Goal: Task Accomplishment & Management: Manage account settings

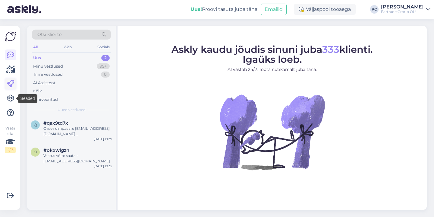
click at [13, 83] on icon at bounding box center [10, 83] width 7 height 7
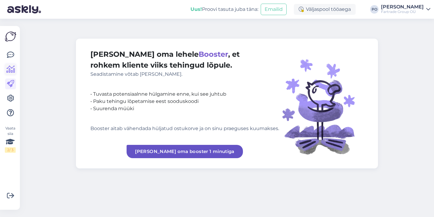
click at [8, 69] on icon at bounding box center [10, 69] width 9 height 7
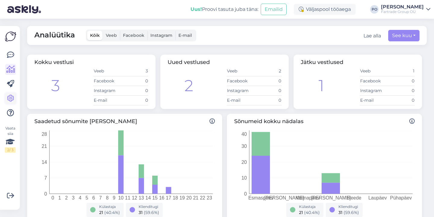
click at [12, 99] on icon at bounding box center [10, 98] width 7 height 7
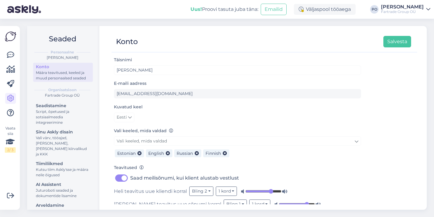
scroll to position [36, 0]
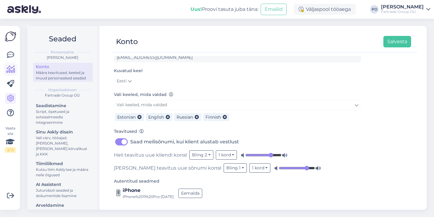
click at [12, 71] on icon at bounding box center [10, 69] width 9 height 7
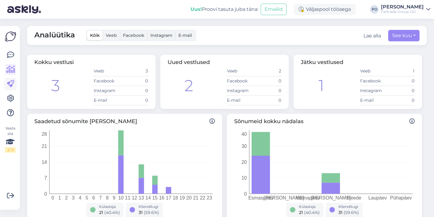
click at [10, 86] on icon at bounding box center [10, 83] width 7 height 7
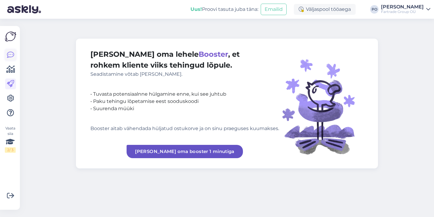
click at [11, 53] on icon at bounding box center [10, 54] width 7 height 7
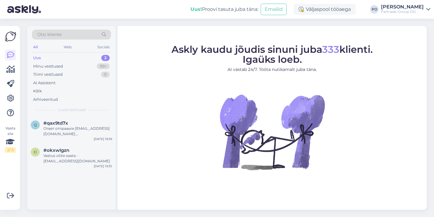
click at [11, 38] on img at bounding box center [10, 36] width 11 height 11
click at [13, 82] on icon at bounding box center [10, 83] width 7 height 7
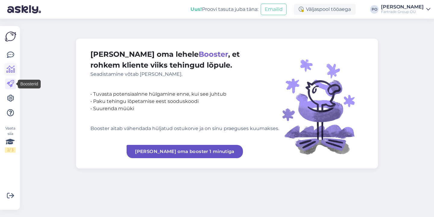
click at [12, 68] on icon at bounding box center [10, 69] width 9 height 7
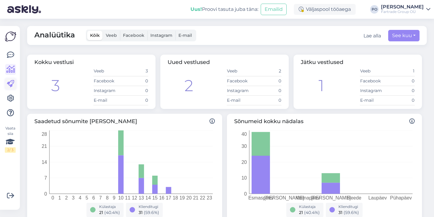
click at [11, 83] on icon at bounding box center [10, 83] width 7 height 7
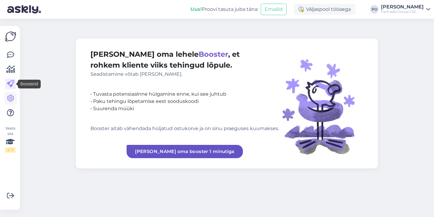
click at [7, 99] on icon at bounding box center [10, 98] width 7 height 7
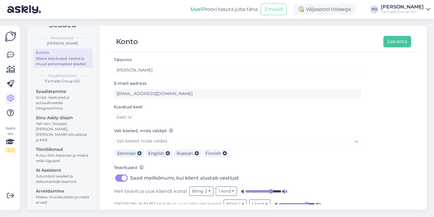
scroll to position [16, 0]
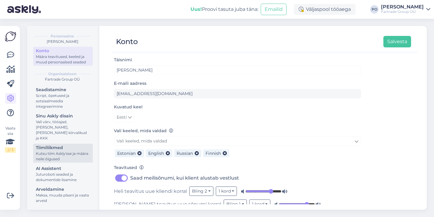
click at [63, 158] on div "Kutsu tiim Askly'sse ja määra neile õigused" at bounding box center [63, 156] width 54 height 11
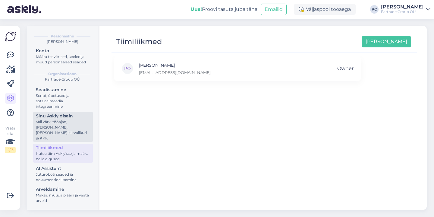
click at [65, 133] on div "Vali värv, tööajad, [PERSON_NAME], [PERSON_NAME] kiirvalikud ja KKK" at bounding box center [63, 130] width 54 height 22
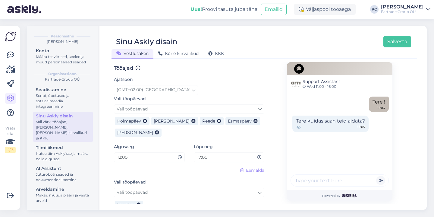
scroll to position [329, 0]
